Goal: Transaction & Acquisition: Subscribe to service/newsletter

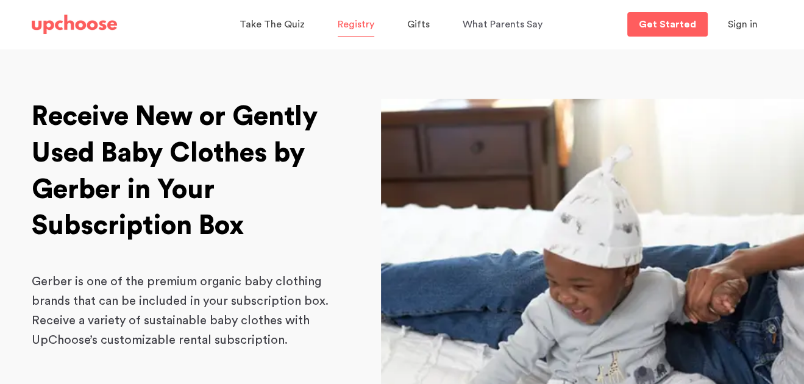
click at [368, 23] on span "Registry" at bounding box center [355, 24] width 37 height 10
click at [480, 24] on span "What Parents Say" at bounding box center [502, 24] width 80 height 10
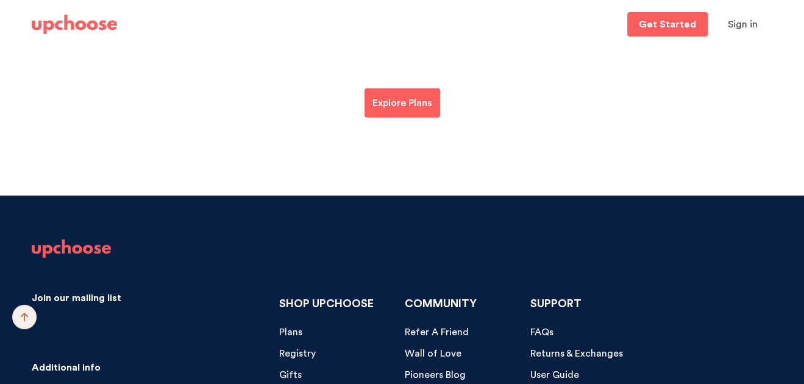
scroll to position [5737, 0]
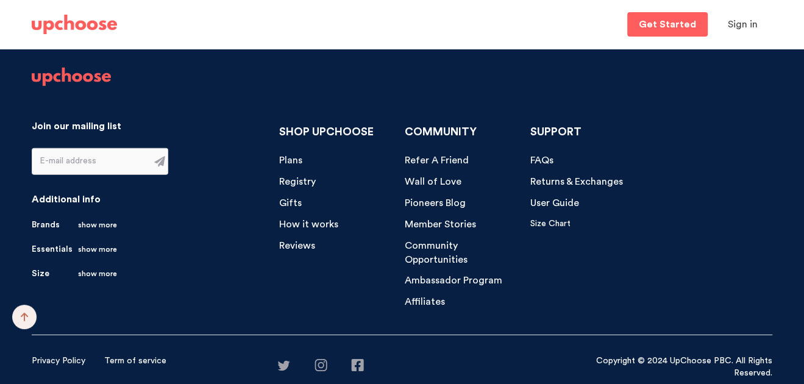
click at [309, 223] on span "How it works" at bounding box center [308, 224] width 59 height 10
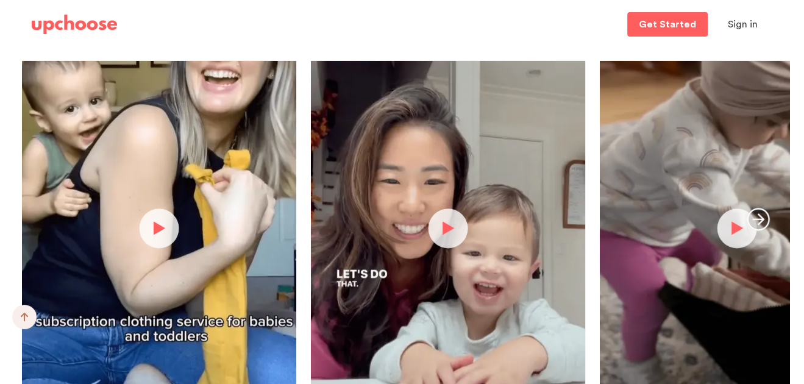
scroll to position [2559, 0]
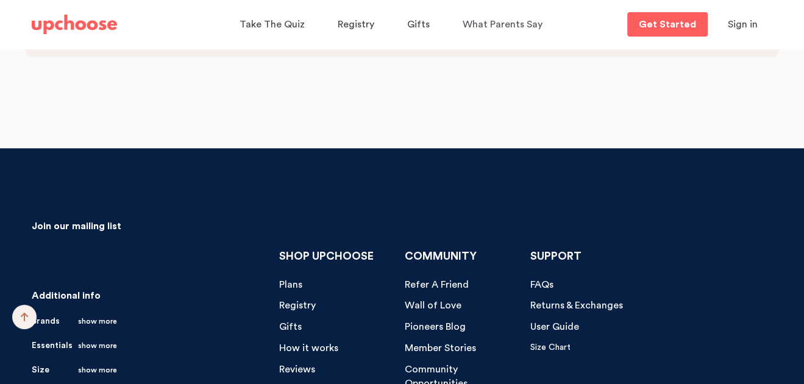
scroll to position [4206, 0]
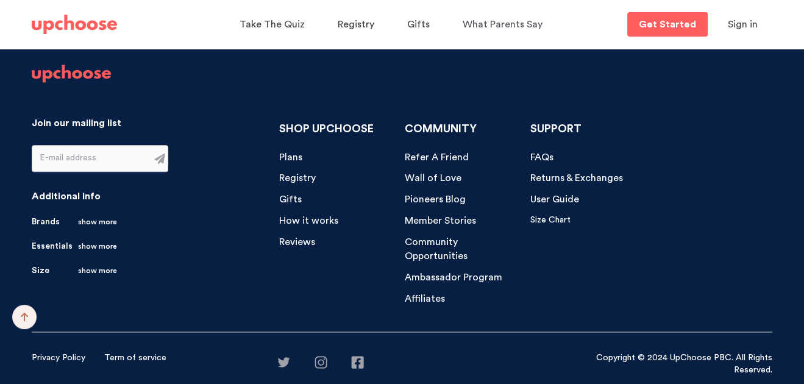
click at [105, 221] on span "show more" at bounding box center [97, 222] width 39 height 12
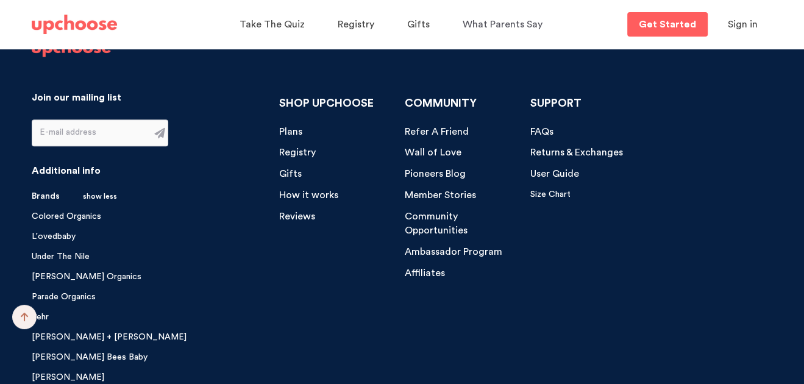
scroll to position [4227, 0]
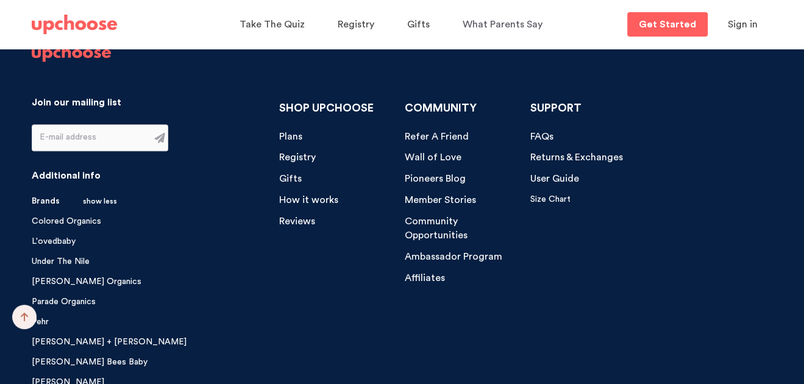
click at [103, 200] on span "show less" at bounding box center [100, 201] width 34 height 12
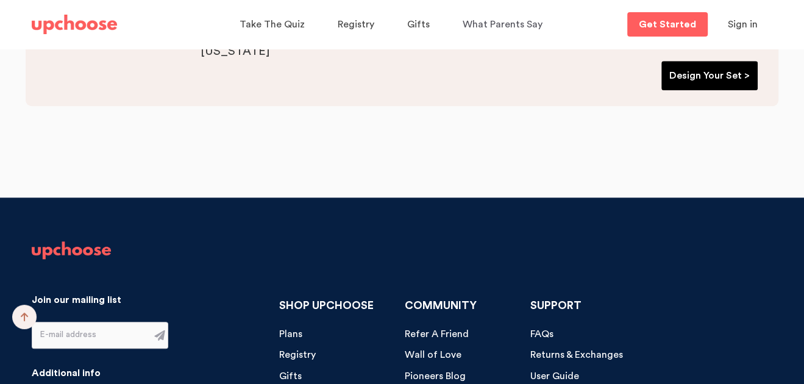
scroll to position [4023, 0]
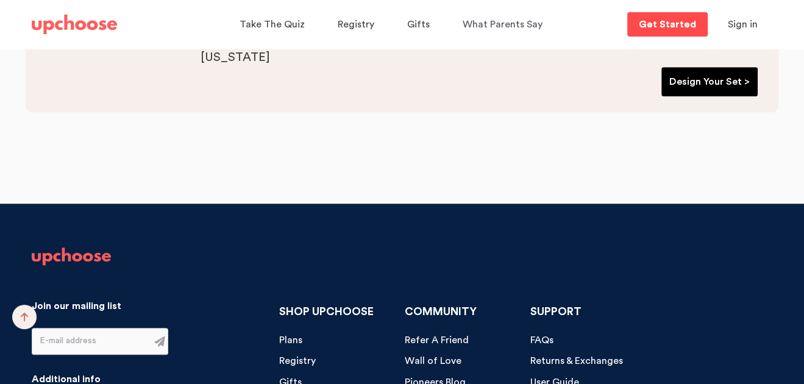
click at [646, 26] on p "Get Started" at bounding box center [666, 24] width 57 height 10
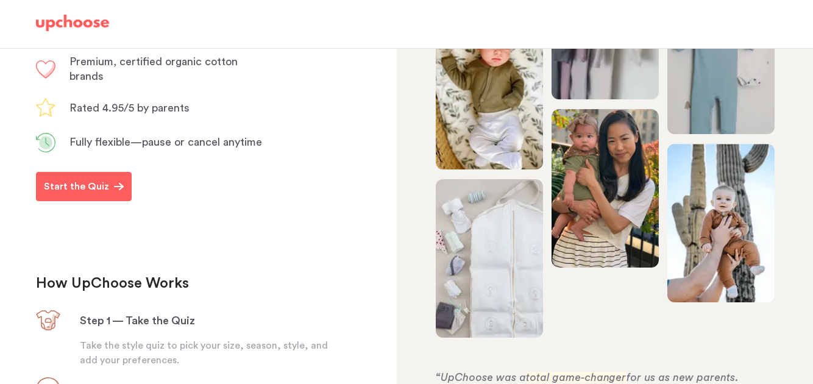
scroll to position [243, 0]
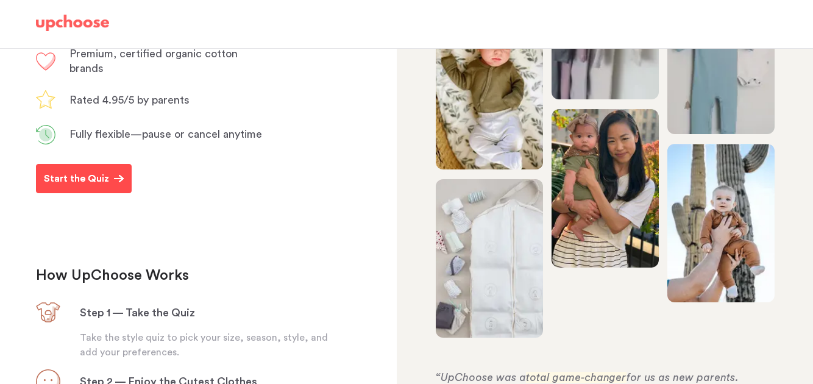
click at [103, 193] on button "Start the Quiz" at bounding box center [84, 178] width 96 height 29
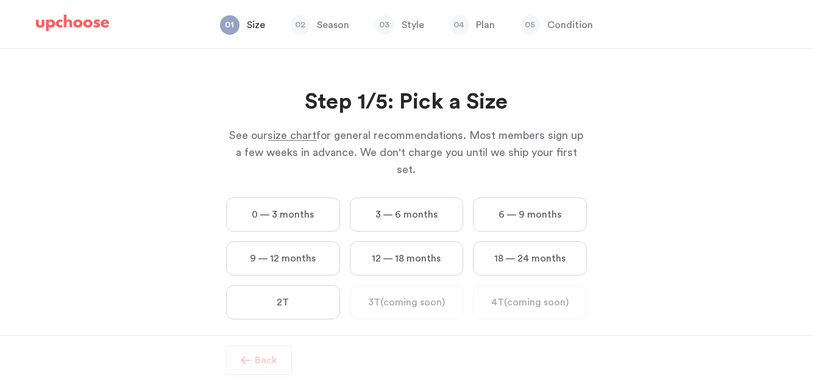
click at [387, 197] on label "3 — 6 months" at bounding box center [407, 214] width 114 height 34
click at [0, 0] on months "3 — 6 months" at bounding box center [0, 0] width 0 height 0
click at [386, 188] on div "Design Your Set of Organic Baby Clothes in Less Than 3 Minutes Congrats on taki…" at bounding box center [406, 192] width 813 height 286
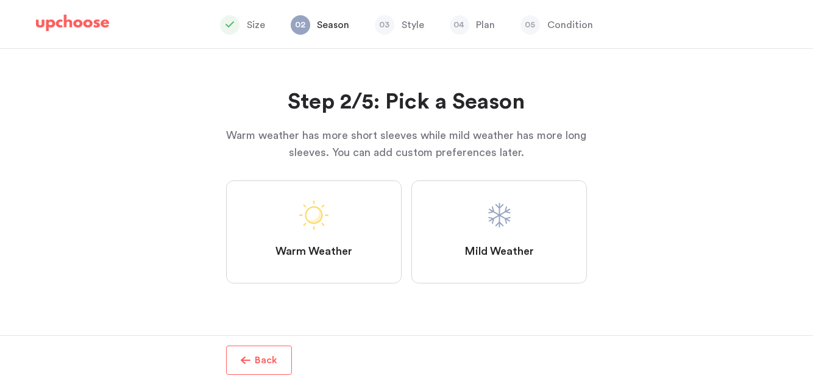
click at [348, 211] on label "Warm Weather" at bounding box center [313, 231] width 175 height 103
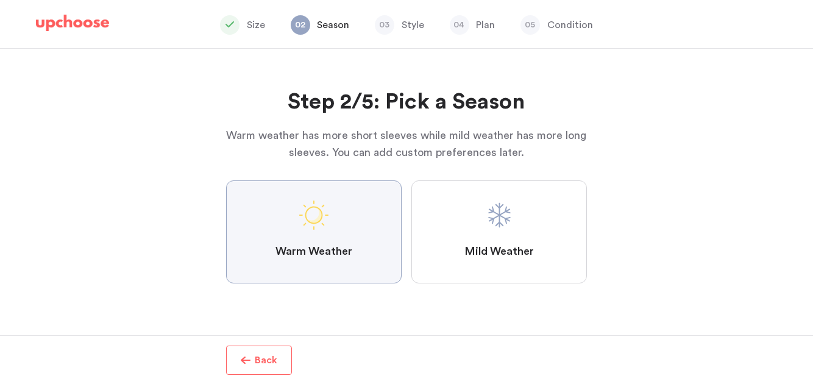
click at [0, 0] on Weather "Warm Weather" at bounding box center [0, 0] width 0 height 0
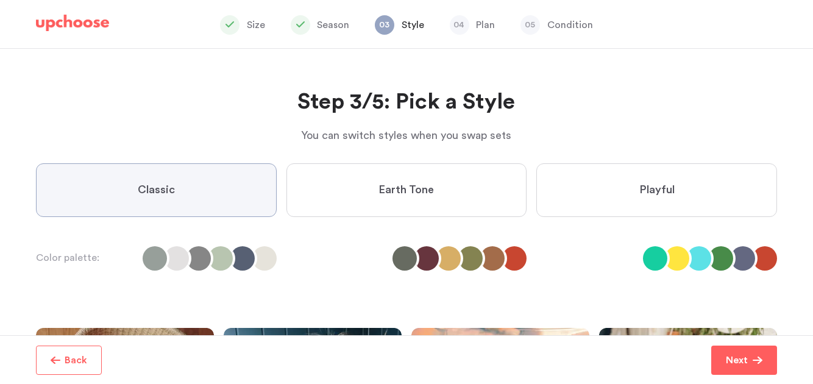
click at [376, 196] on label "Earth Tone" at bounding box center [406, 190] width 241 height 54
click at [0, 0] on Tone "Earth Tone" at bounding box center [0, 0] width 0 height 0
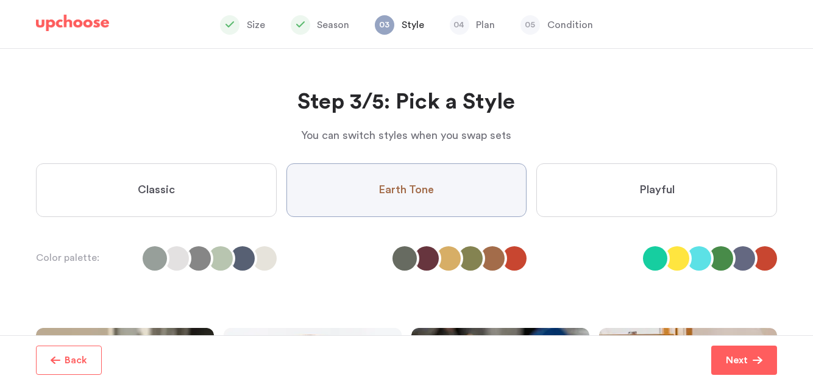
click at [196, 200] on label "Classic" at bounding box center [156, 190] width 241 height 54
click at [0, 0] on input "Classic" at bounding box center [0, 0] width 0 height 0
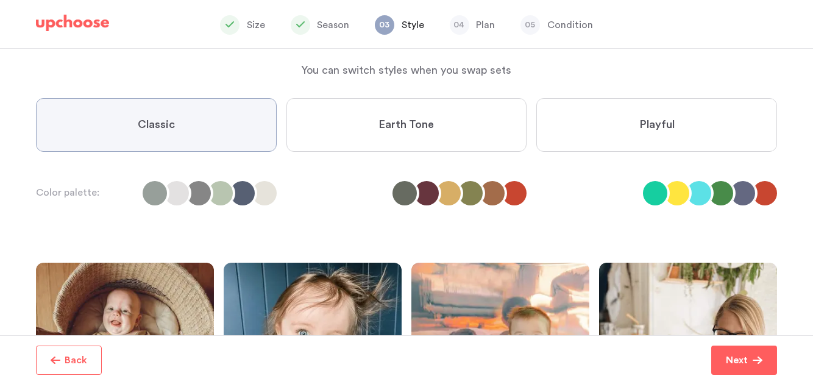
scroll to position [121, 0]
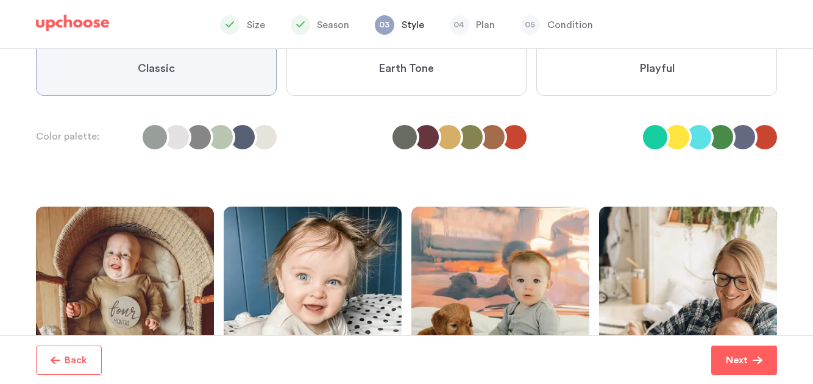
click at [739, 347] on button "Next" at bounding box center [744, 359] width 66 height 29
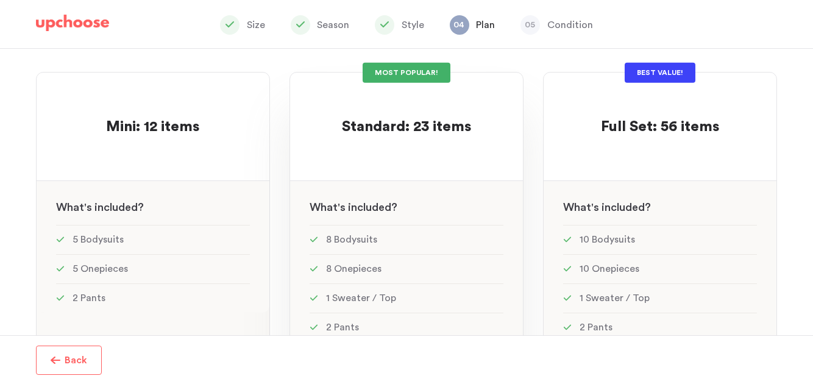
scroll to position [60, 0]
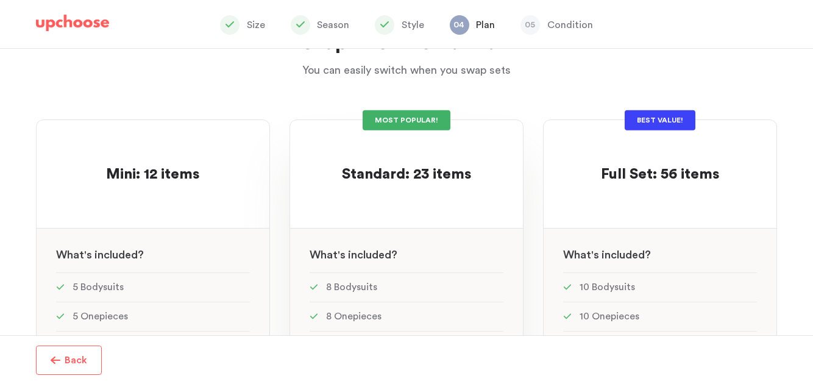
click at [380, 168] on span "Standard: 23 items" at bounding box center [406, 174] width 129 height 15
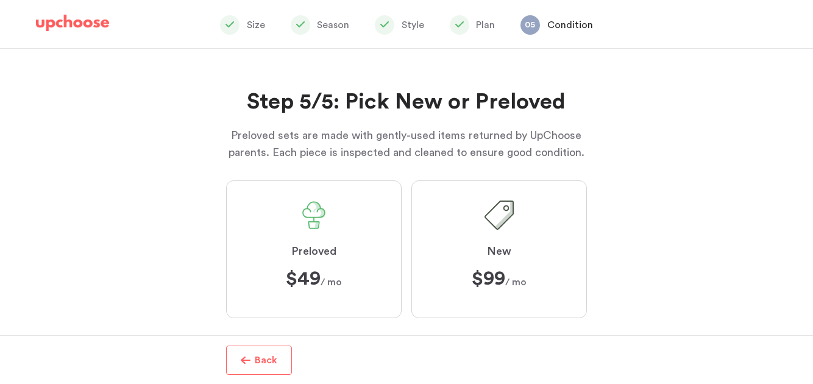
scroll to position [18, 0]
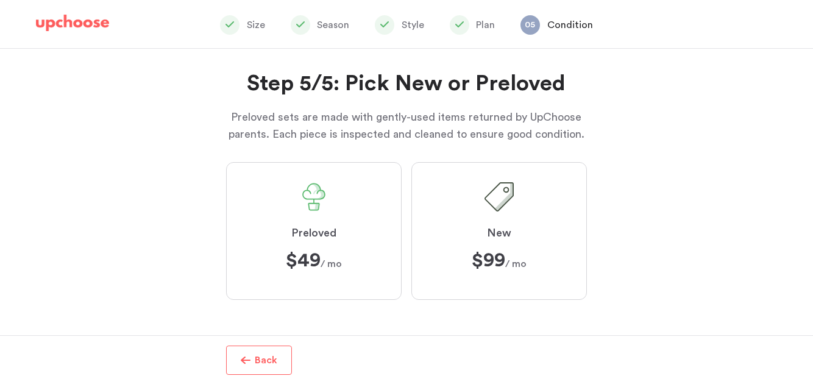
click at [502, 208] on span at bounding box center [498, 196] width 29 height 29
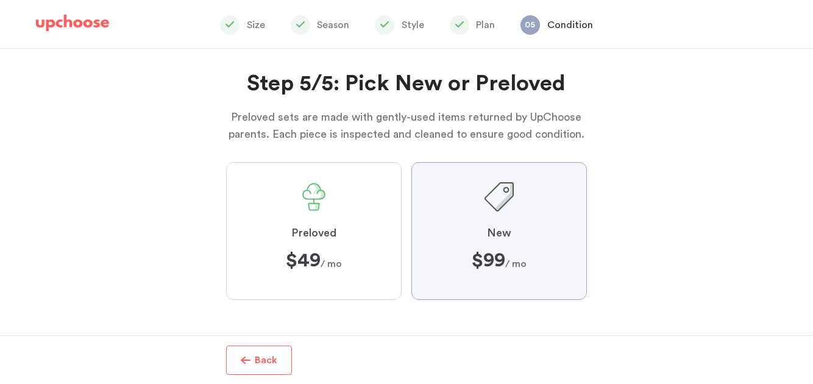
click at [0, 0] on input "New $99 ﻿ $99 / mo" at bounding box center [0, 0] width 0 height 0
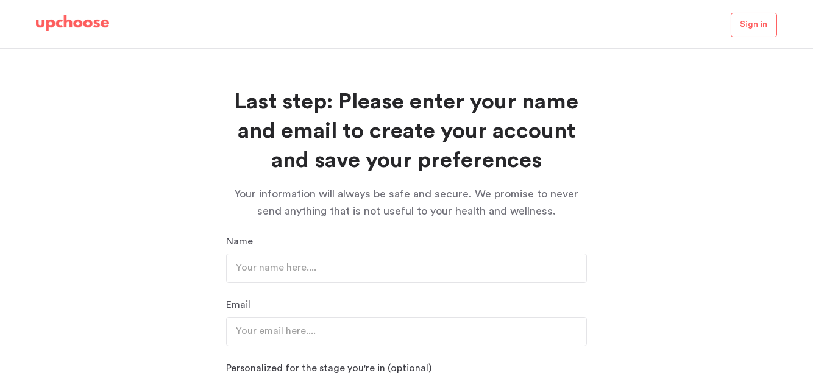
scroll to position [177, 0]
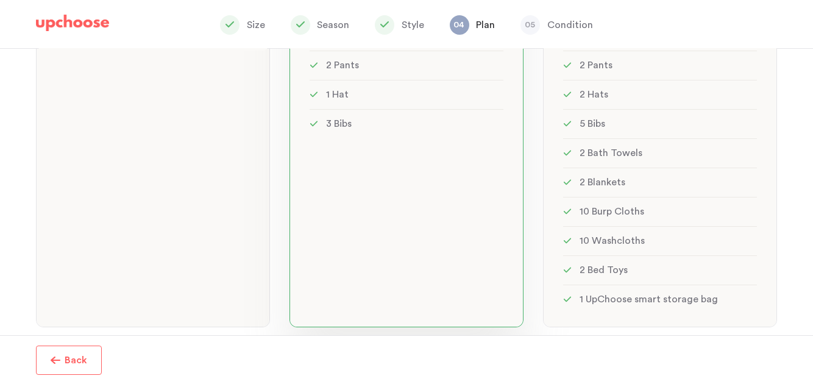
scroll to position [401, 0]
